Goal: Task Accomplishment & Management: Manage account settings

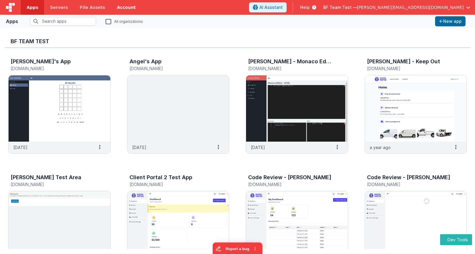
click at [111, 9] on link "Account" at bounding box center [126, 7] width 31 height 15
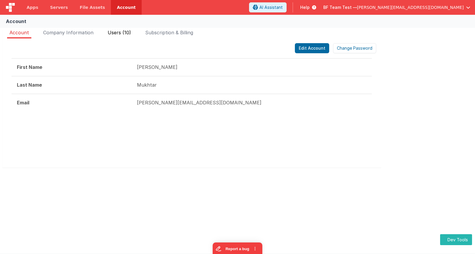
click at [127, 33] on span "Users (10)" at bounding box center [119, 33] width 23 height 6
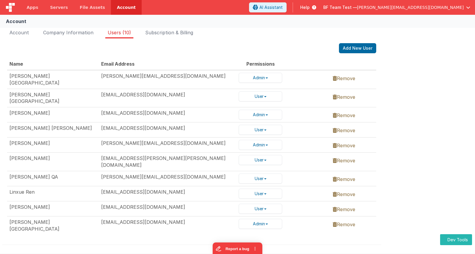
click at [412, 11] on div "BF Team Test — [PERSON_NAME][EMAIL_ADDRESS][DOMAIN_NAME]" at bounding box center [397, 7] width 147 height 10
click at [441, 7] on span "[PERSON_NAME][EMAIL_ADDRESS][DOMAIN_NAME]" at bounding box center [410, 7] width 107 height 6
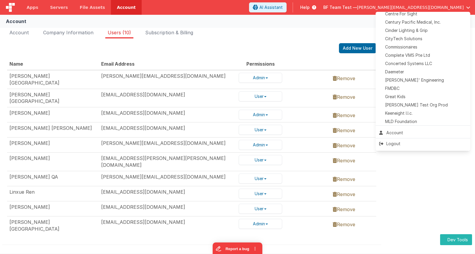
scroll to position [152, 0]
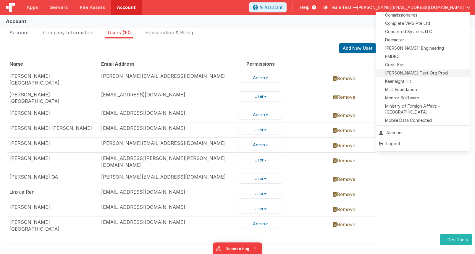
click at [427, 72] on span "[PERSON_NAME] Test Org Prod" at bounding box center [416, 73] width 63 height 6
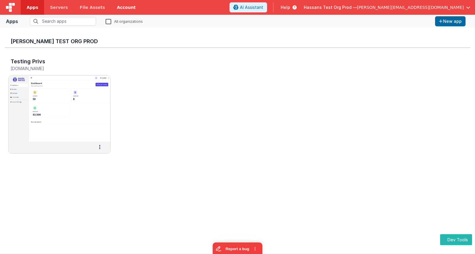
click at [117, 6] on link "Account" at bounding box center [126, 7] width 31 height 15
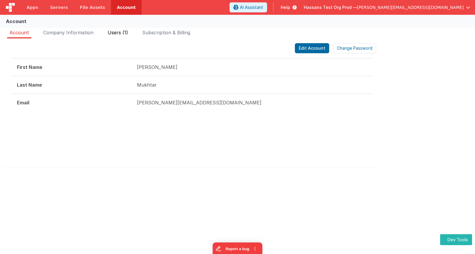
click at [115, 31] on span "Users (1)" at bounding box center [118, 33] width 20 height 6
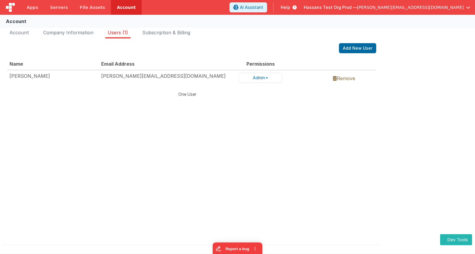
click at [366, 11] on div "Hassans Test Org Prod — [PERSON_NAME][EMAIL_ADDRESS][DOMAIN_NAME]" at bounding box center [387, 7] width 167 height 10
click at [357, 9] on span "Hassans Test Org Prod —" at bounding box center [330, 7] width 53 height 6
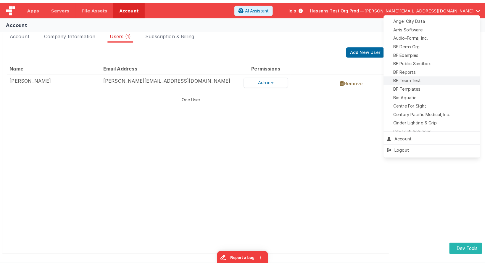
scroll to position [30, 0]
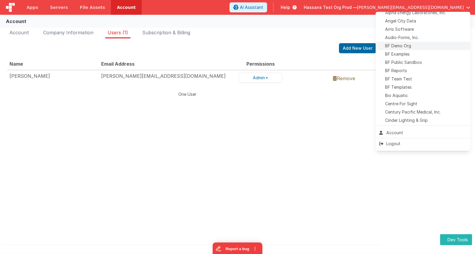
click at [411, 46] on span "BF Demo Org" at bounding box center [398, 46] width 26 height 6
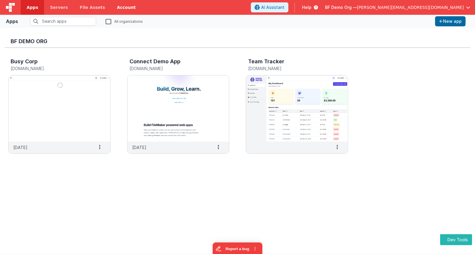
click at [111, 10] on link "Account" at bounding box center [126, 7] width 31 height 15
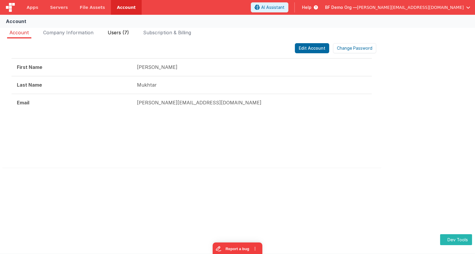
click at [122, 33] on span "Users (7)" at bounding box center [118, 33] width 21 height 6
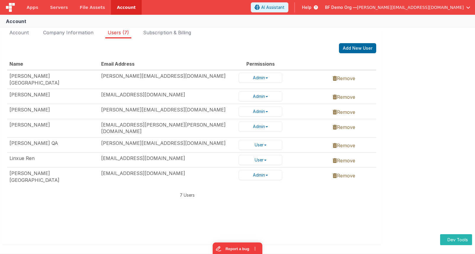
click at [357, 8] on span "BF Demo Org —" at bounding box center [341, 7] width 32 height 6
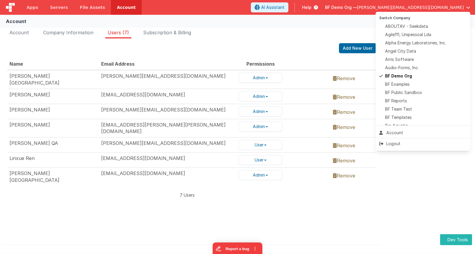
click at [272, 35] on button at bounding box center [237, 127] width 475 height 254
